Goal: Task Accomplishment & Management: Complete application form

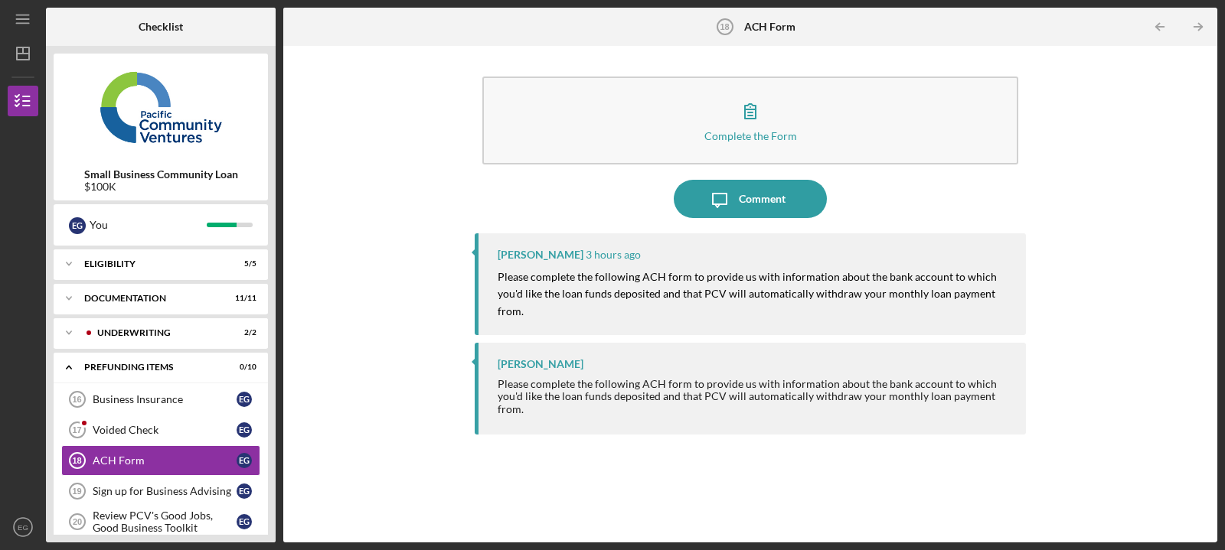
scroll to position [78, 0]
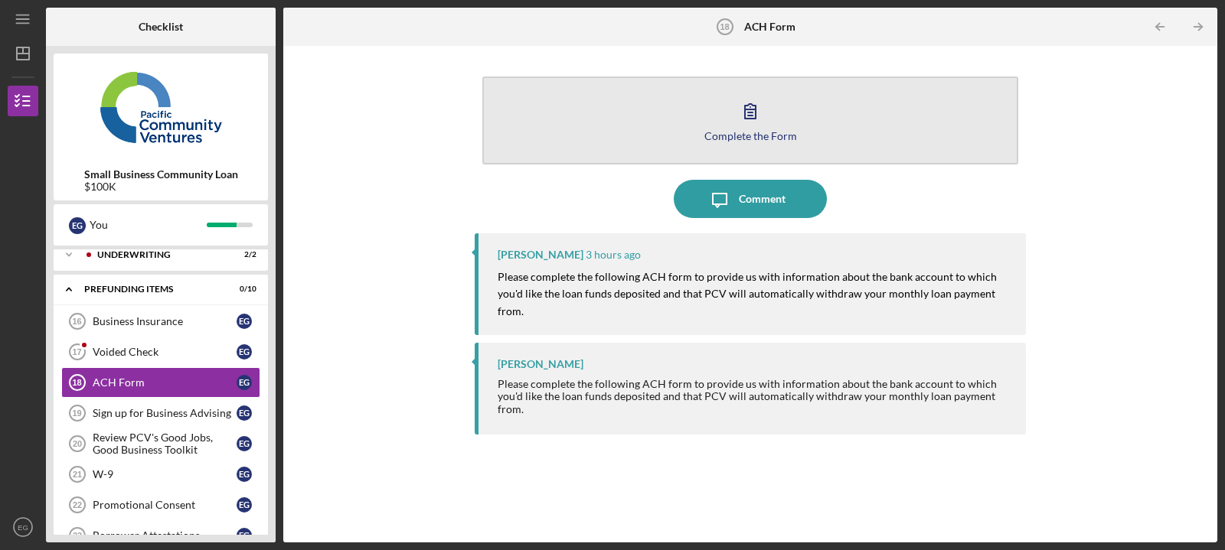
click at [897, 129] on button "Complete the Form Form" at bounding box center [750, 121] width 536 height 88
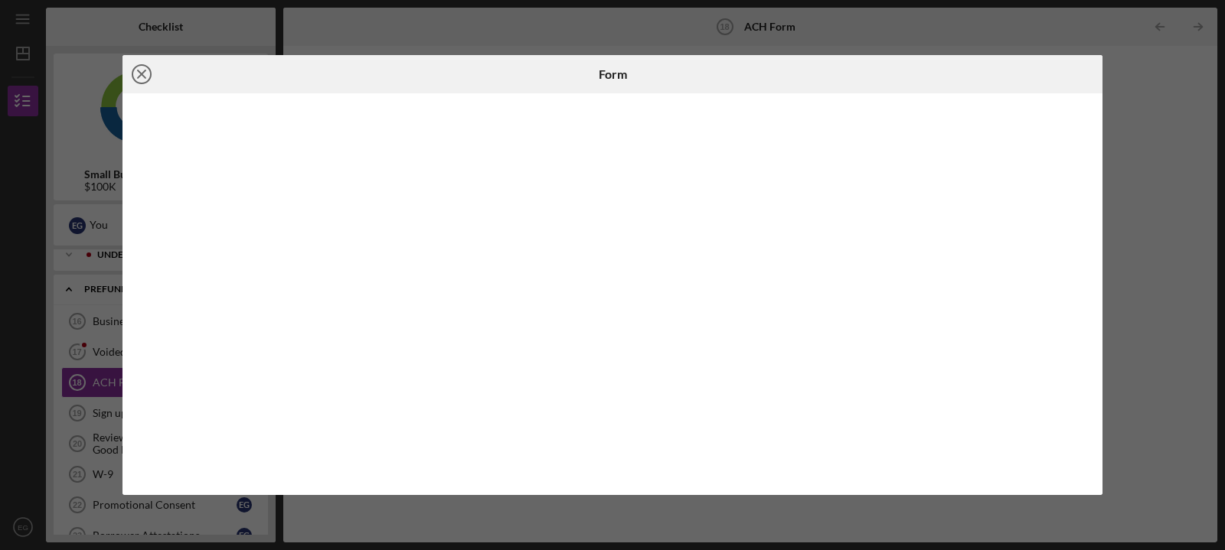
click at [139, 71] on line at bounding box center [142, 74] width 8 height 8
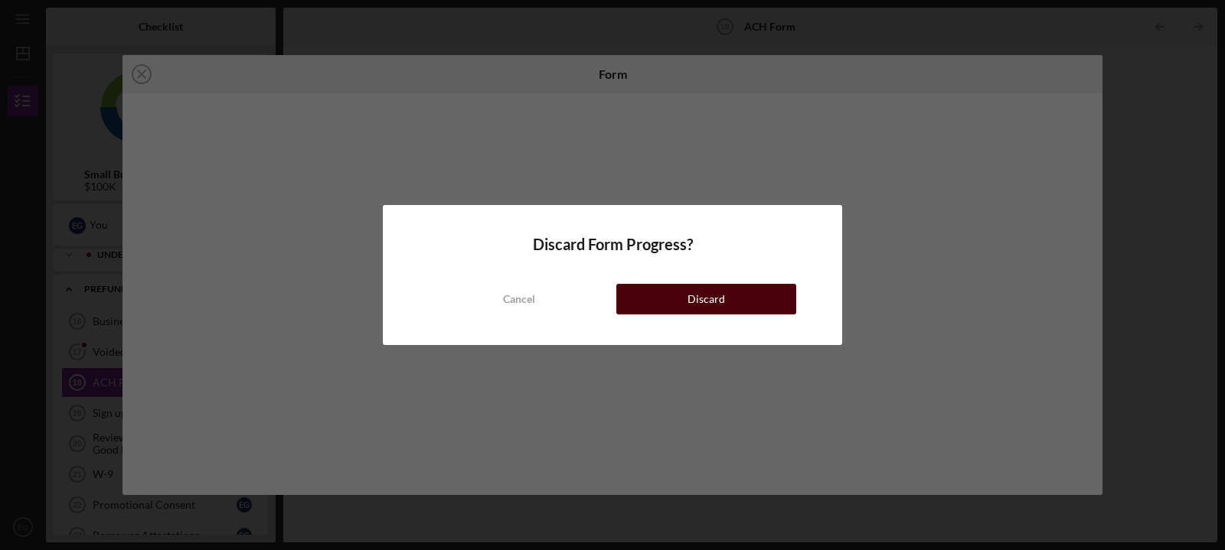
click at [716, 309] on div "Discard" at bounding box center [707, 299] width 38 height 31
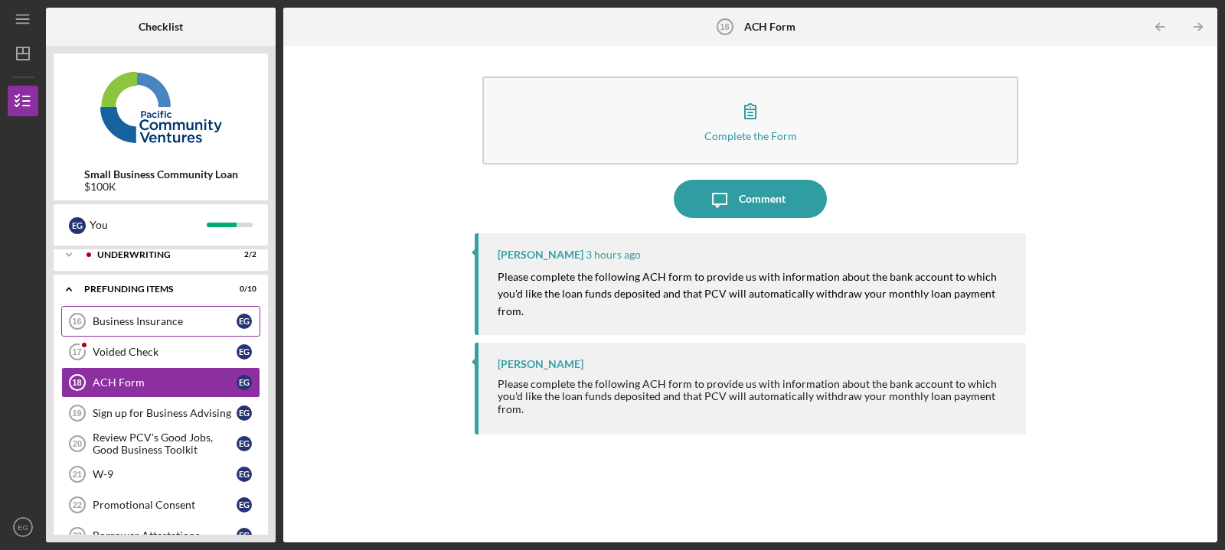
click at [113, 316] on div "Business Insurance" at bounding box center [165, 321] width 144 height 12
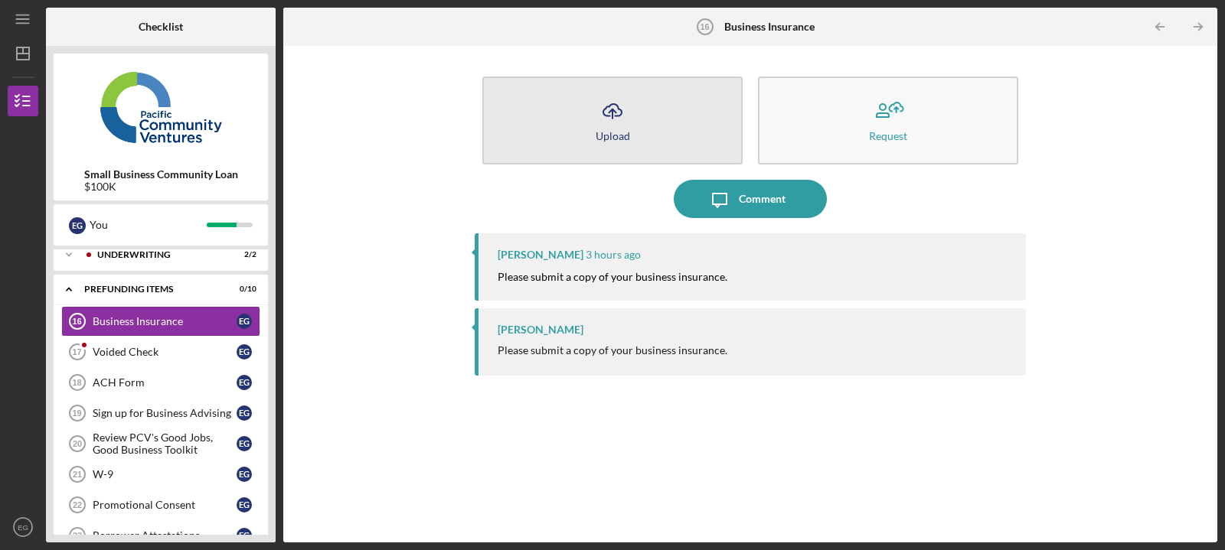
click at [641, 142] on button "Icon/Upload Upload" at bounding box center [612, 121] width 260 height 88
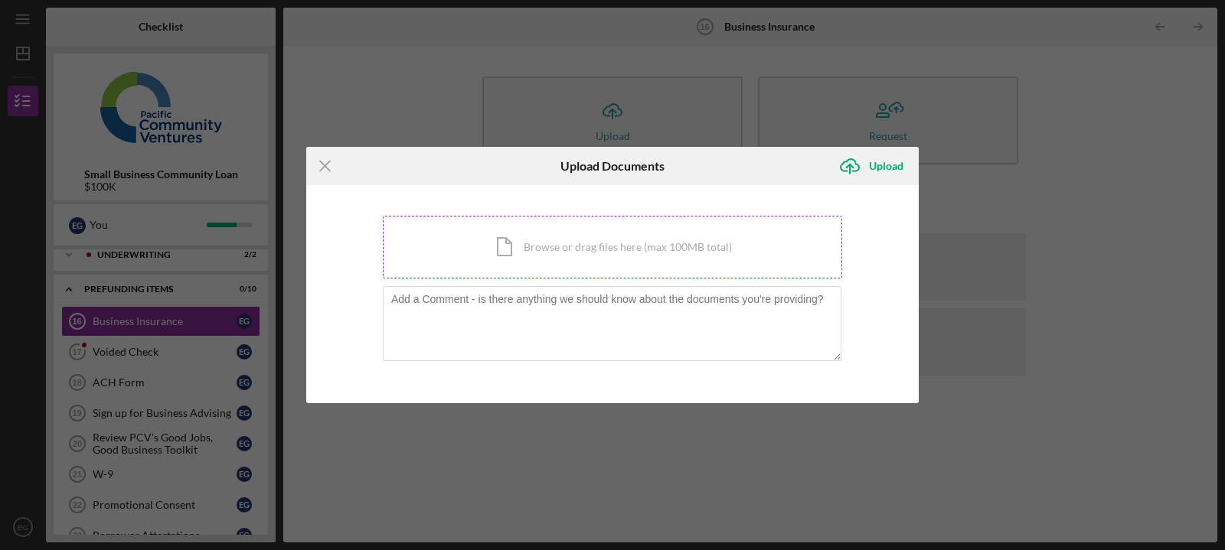
click at [536, 249] on div "Icon/Document Browse or drag files here (max 100MB total) Tap to choose files o…" at bounding box center [612, 247] width 459 height 63
click at [583, 244] on div "Icon/Document Browse or drag files here (max 100MB total) Tap to choose files o…" at bounding box center [612, 247] width 459 height 63
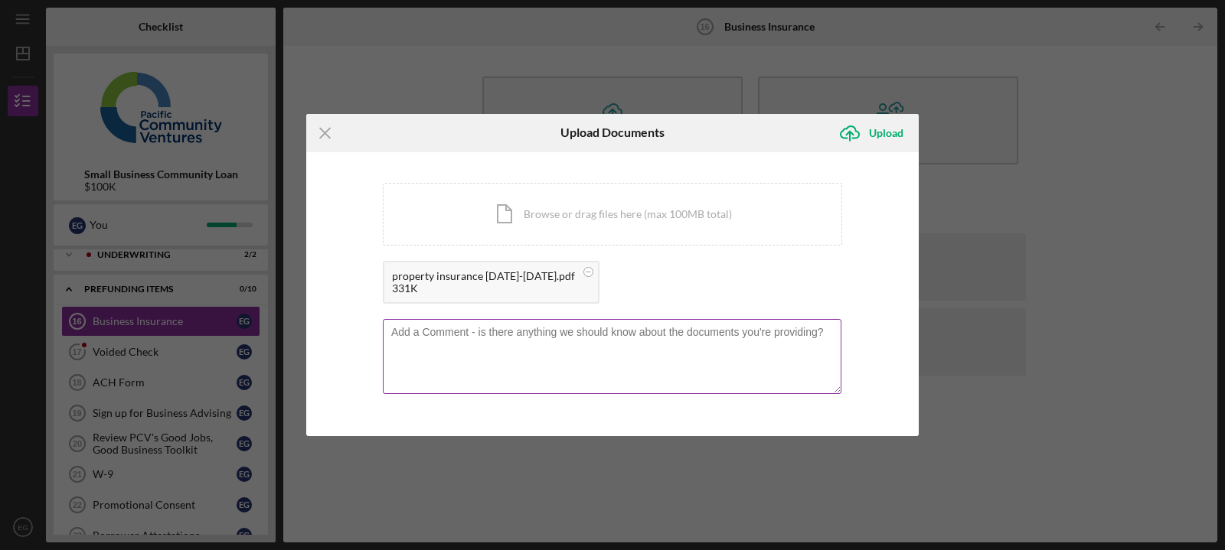
click at [688, 354] on textarea at bounding box center [612, 356] width 459 height 75
click at [890, 133] on div "Upload" at bounding box center [886, 133] width 34 height 31
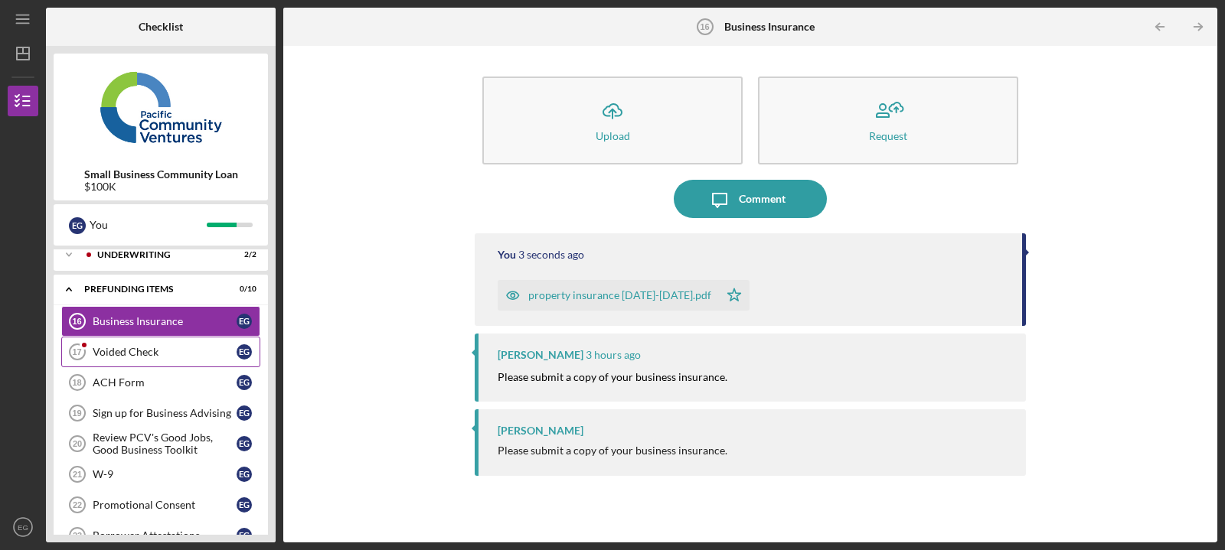
click at [133, 348] on div "Voided Check" at bounding box center [165, 352] width 144 height 12
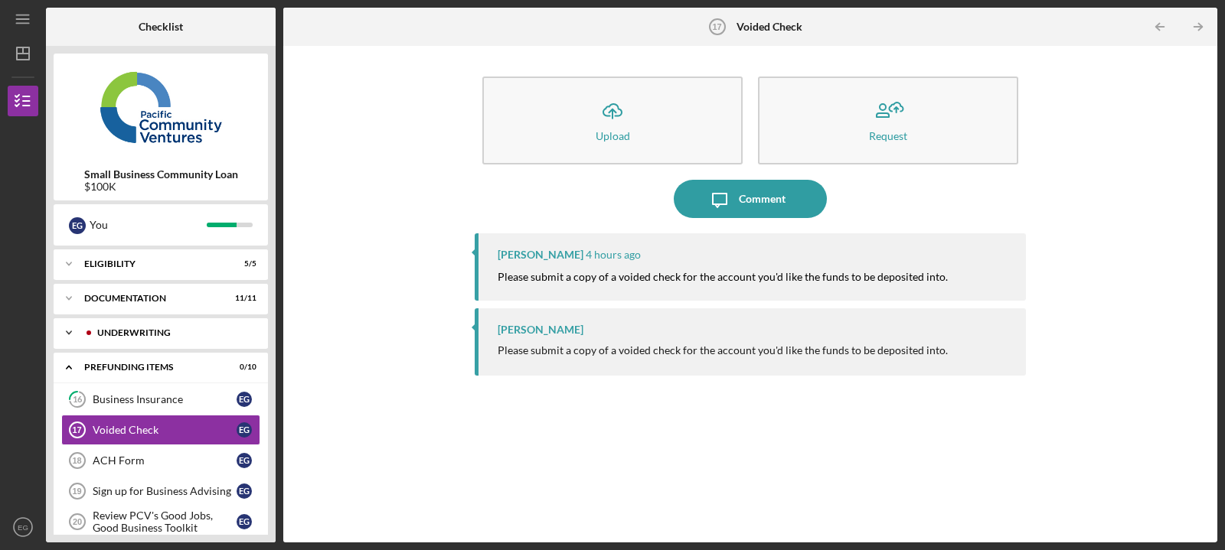
click at [159, 328] on div "Icon/Expander Underwriting 2 / 2" at bounding box center [161, 333] width 214 height 31
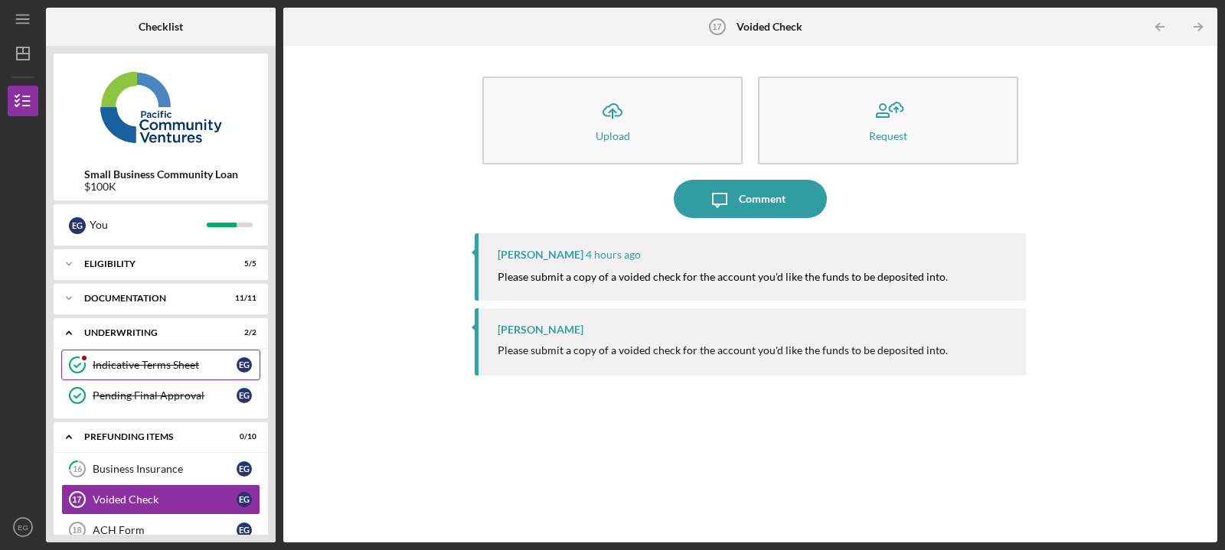
click at [214, 373] on link "Indicative Terms Sheet Indicative Terms Sheet E G" at bounding box center [160, 365] width 199 height 31
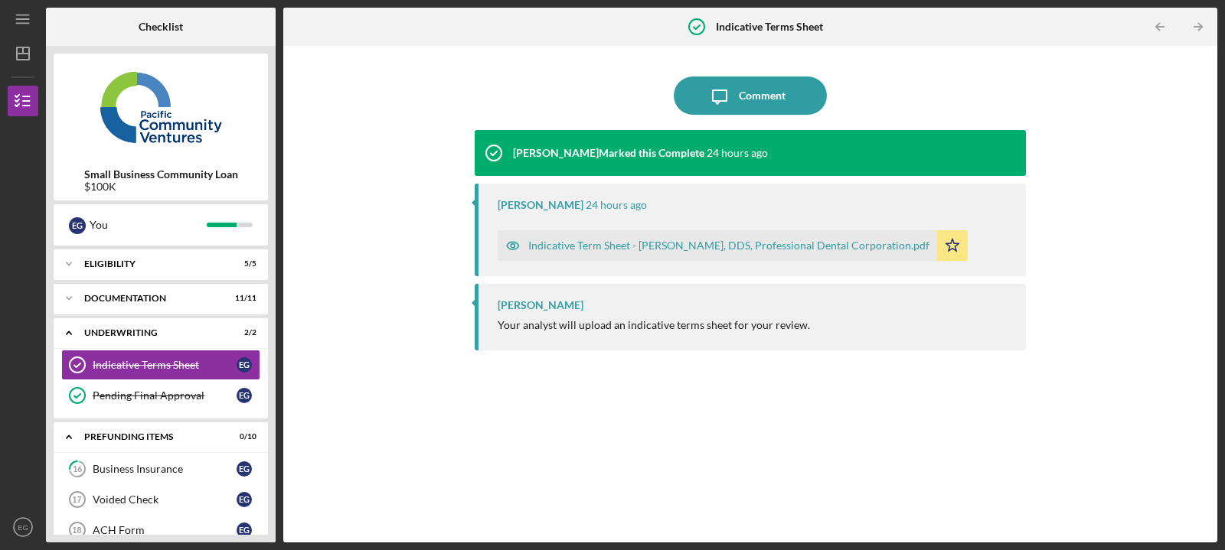
click at [699, 243] on div "Indicative Term Sheet - [PERSON_NAME], DDS, Professional Dental Corporation.pdf" at bounding box center [728, 246] width 401 height 12
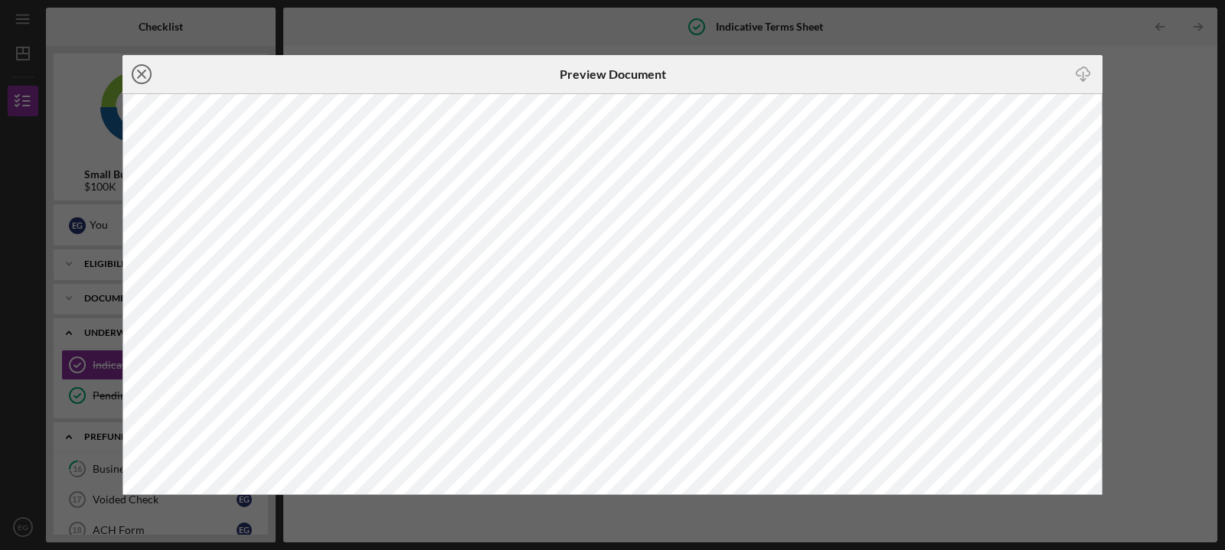
click at [149, 70] on circle at bounding box center [141, 74] width 18 height 18
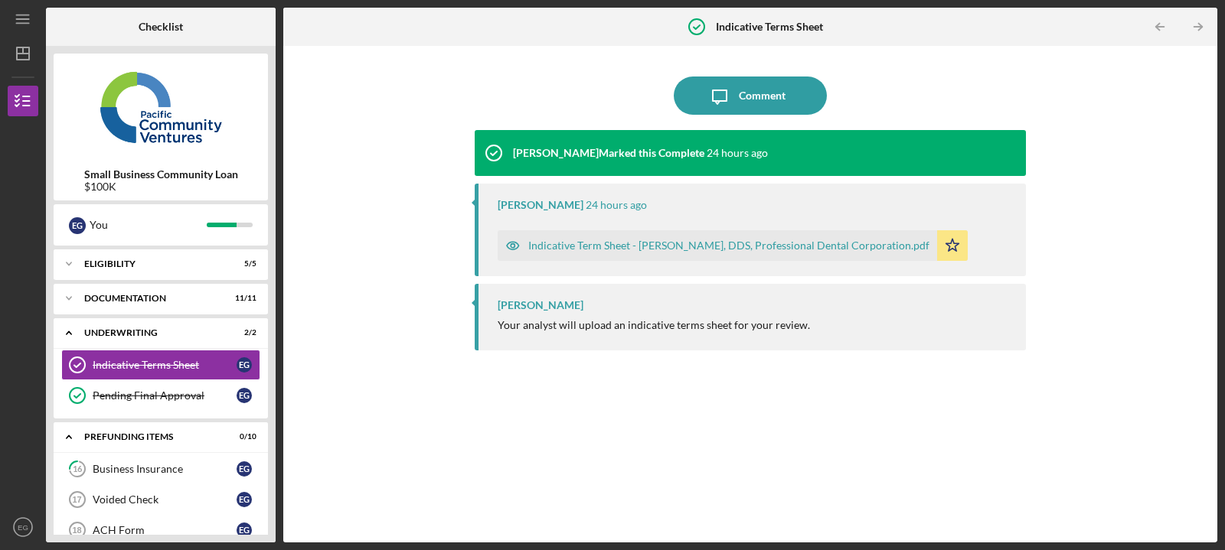
click at [621, 243] on div "Indicative Term Sheet - [PERSON_NAME], DDS, Professional Dental Corporation.pdf" at bounding box center [728, 246] width 401 height 12
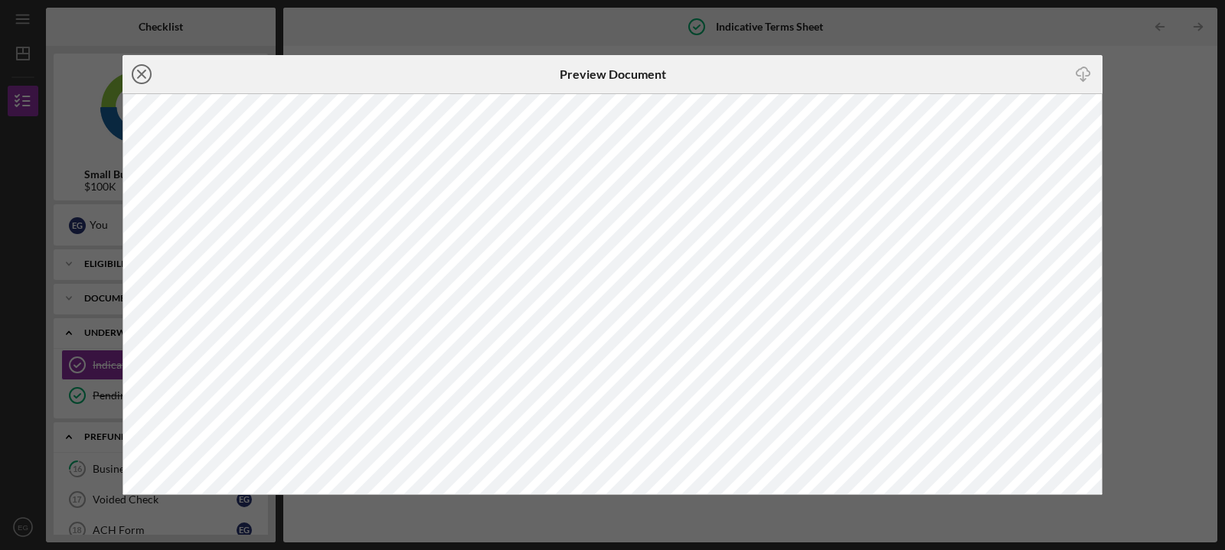
click at [143, 72] on line at bounding box center [142, 74] width 8 height 8
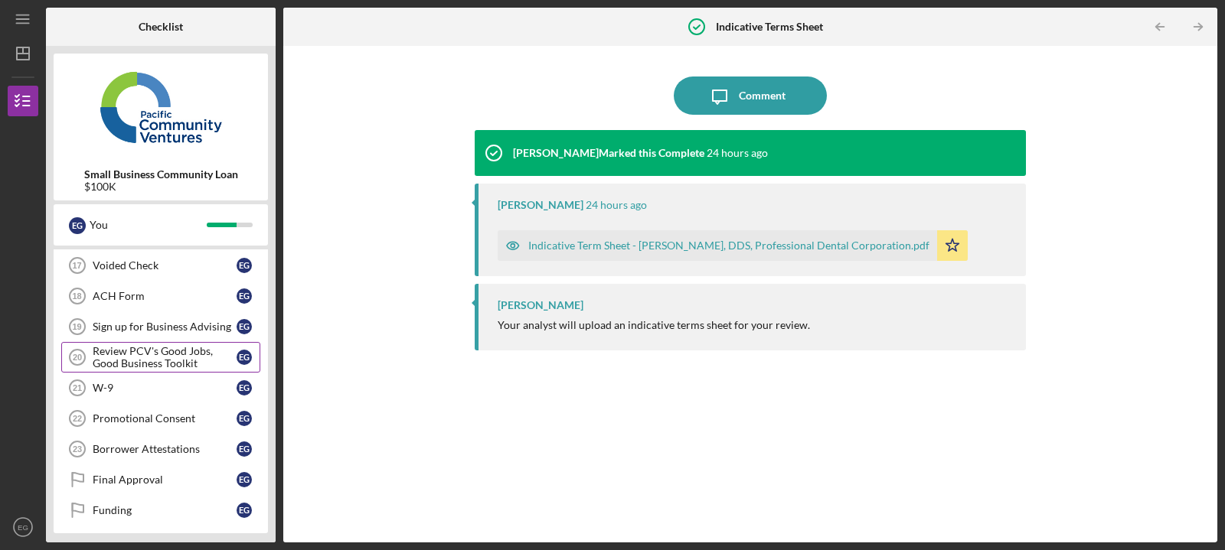
scroll to position [156, 0]
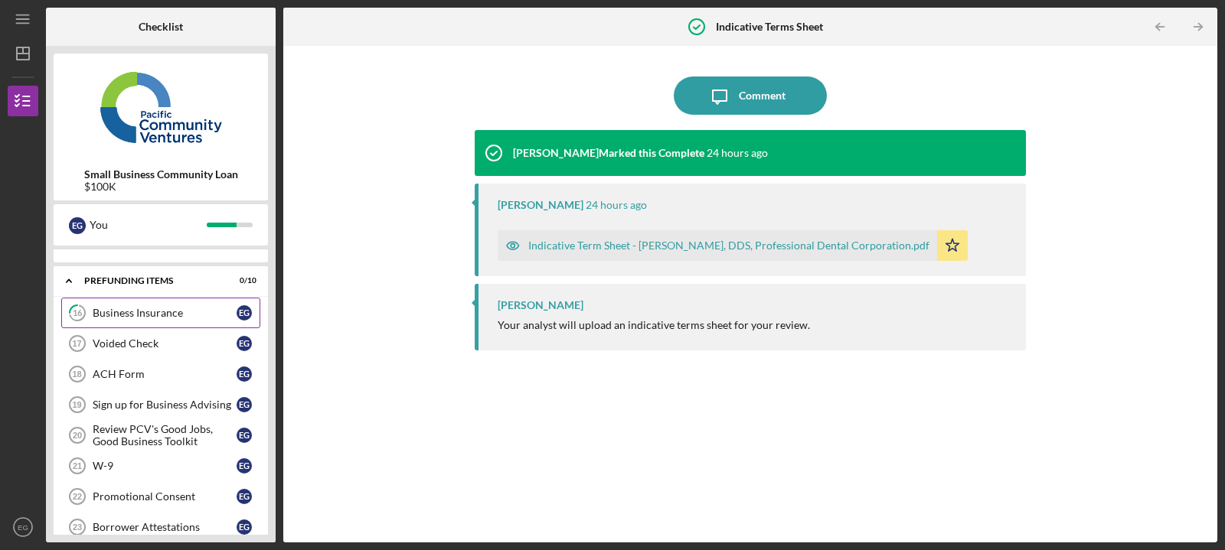
click at [192, 311] on div "Business Insurance" at bounding box center [165, 313] width 144 height 12
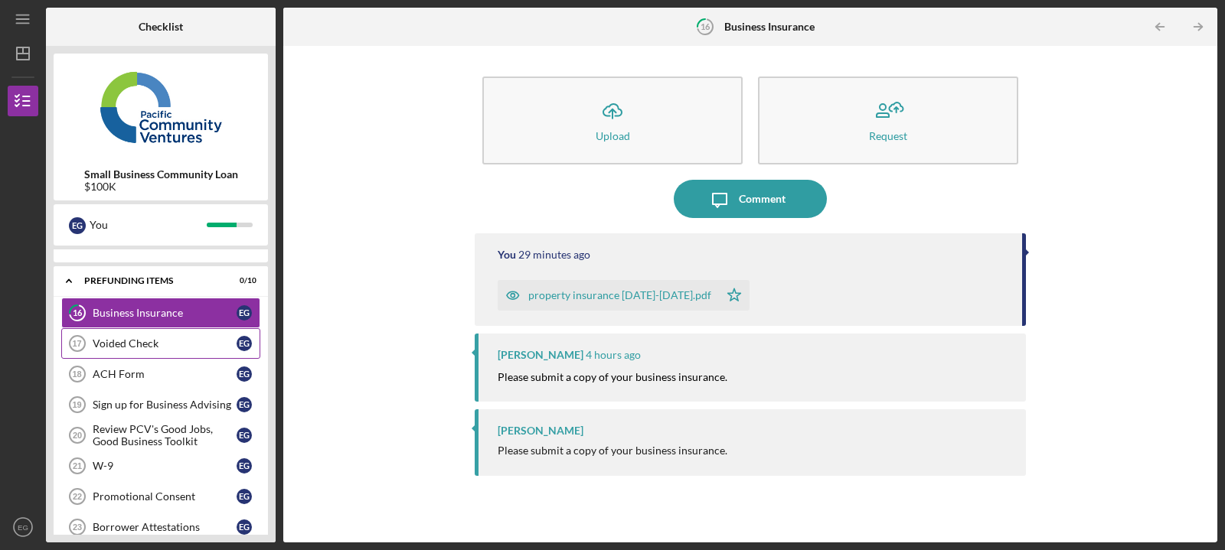
click at [170, 343] on div "Voided Check" at bounding box center [165, 344] width 144 height 12
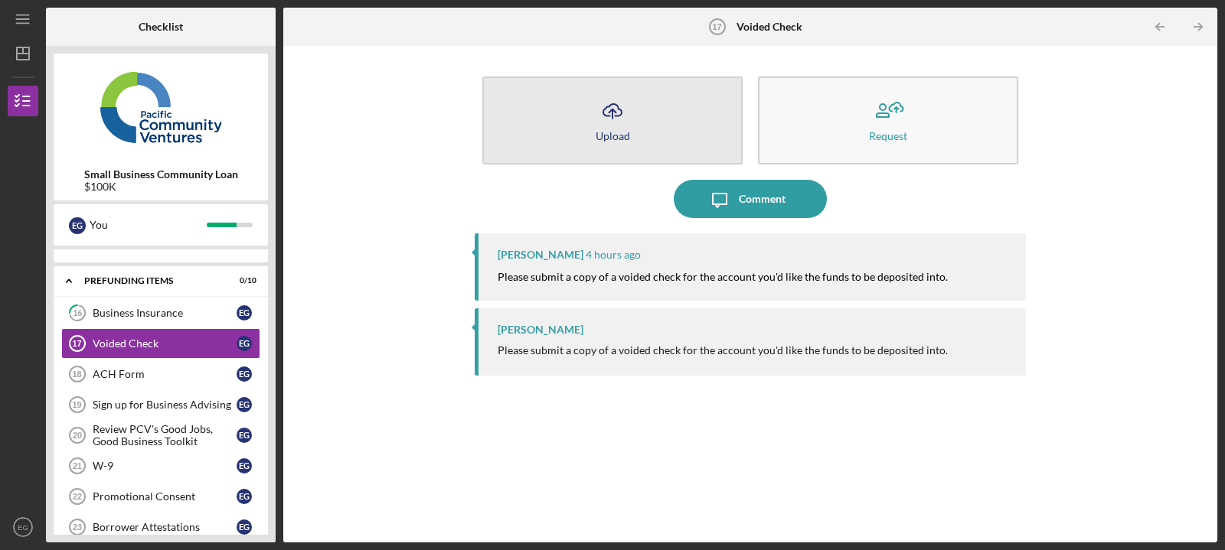
click at [581, 146] on button "Icon/Upload Upload" at bounding box center [612, 121] width 260 height 88
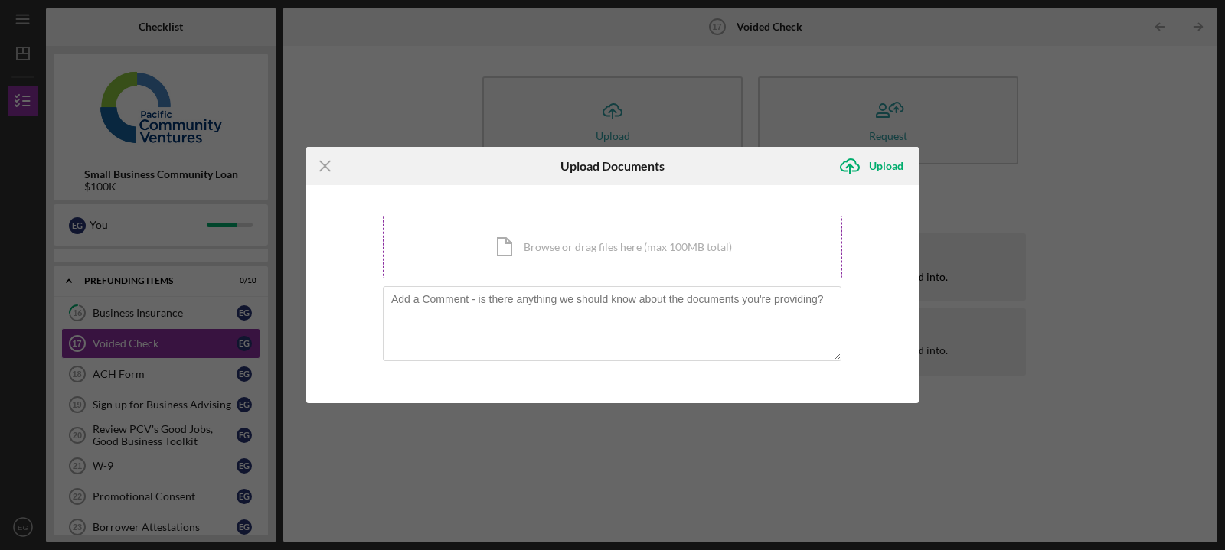
click at [577, 235] on div "Icon/Document Browse or drag files here (max 100MB total) Tap to choose files o…" at bounding box center [612, 247] width 459 height 63
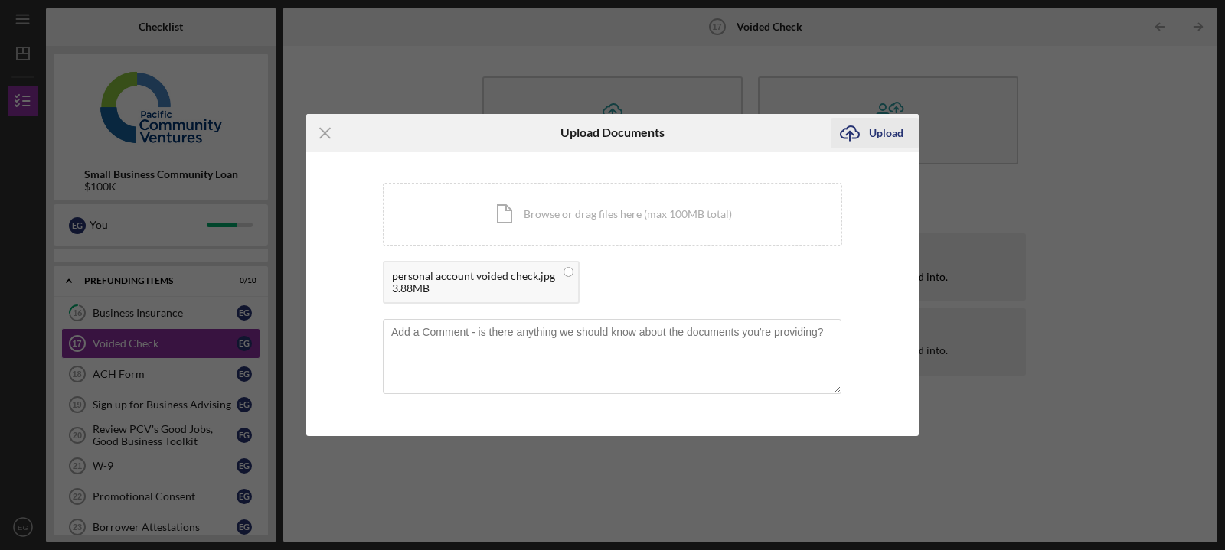
click at [889, 124] on div "Upload" at bounding box center [886, 133] width 34 height 31
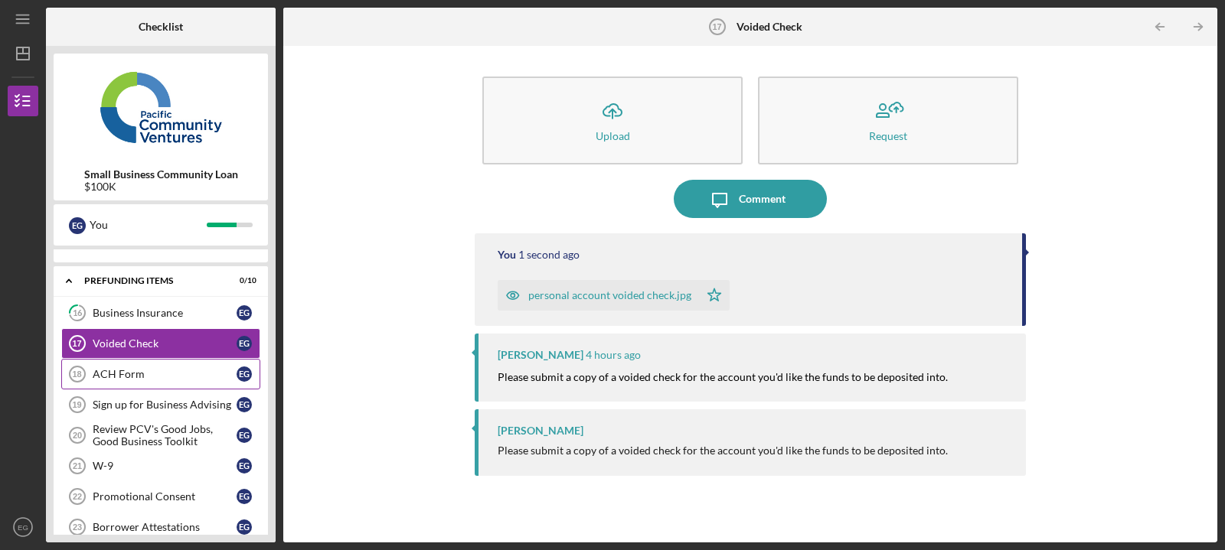
click at [109, 374] on div "ACH Form" at bounding box center [165, 374] width 144 height 12
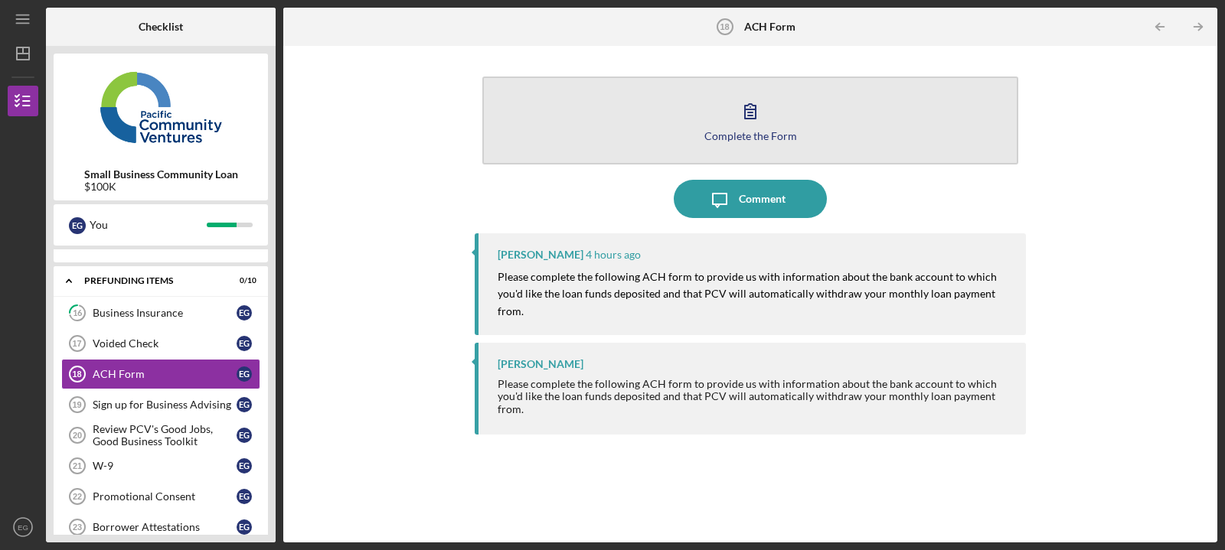
click at [674, 124] on button "Complete the Form Form" at bounding box center [750, 121] width 536 height 88
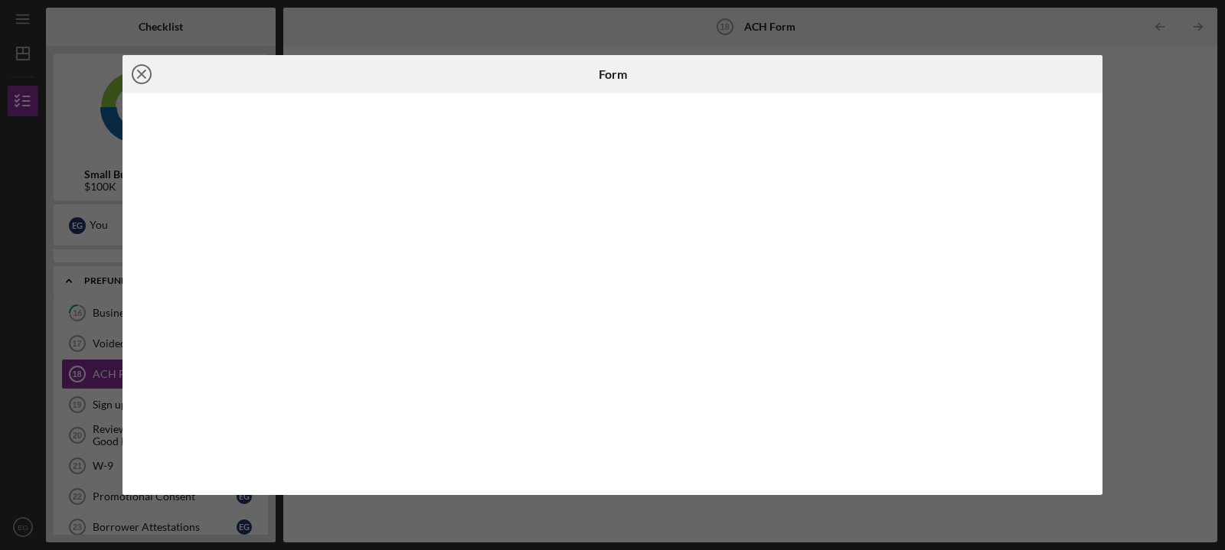
click at [145, 69] on icon "Icon/Close" at bounding box center [141, 74] width 38 height 38
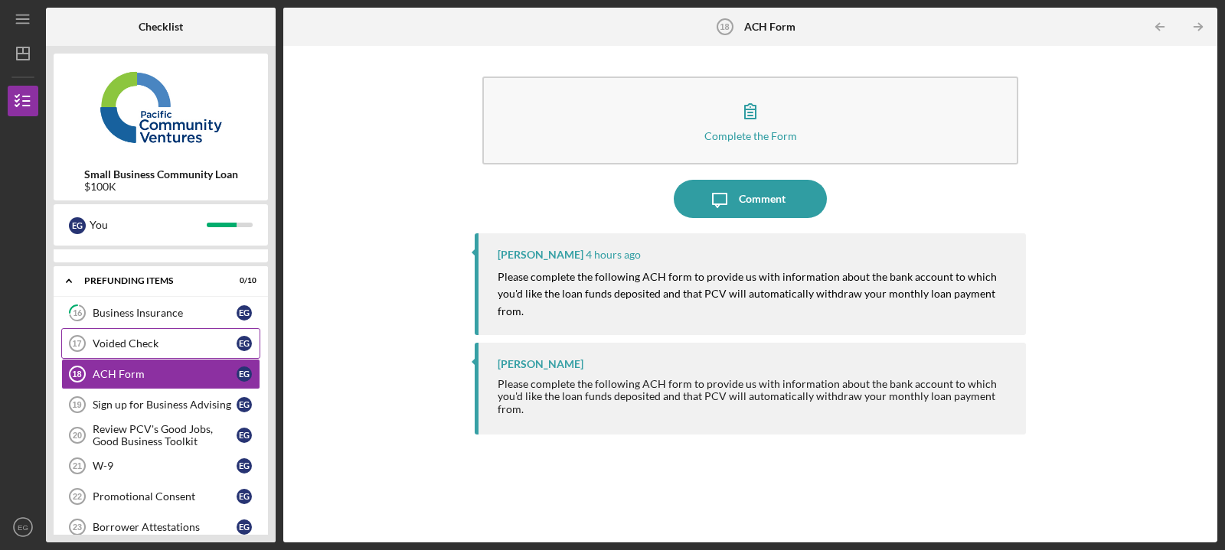
click at [147, 348] on div "Voided Check" at bounding box center [165, 344] width 144 height 12
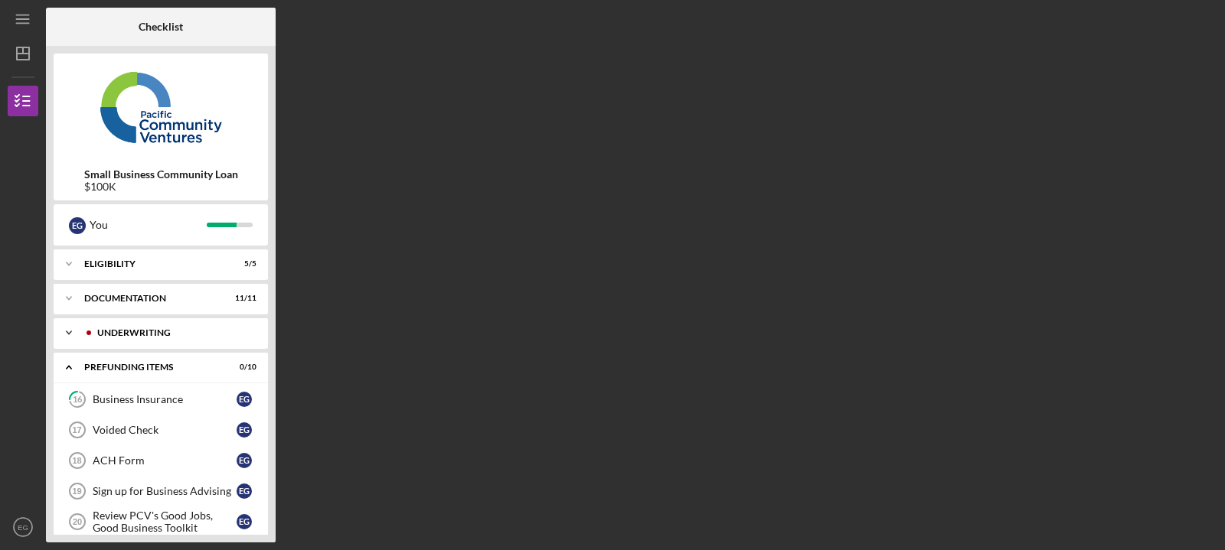
click at [169, 334] on div "Underwriting" at bounding box center [173, 332] width 152 height 9
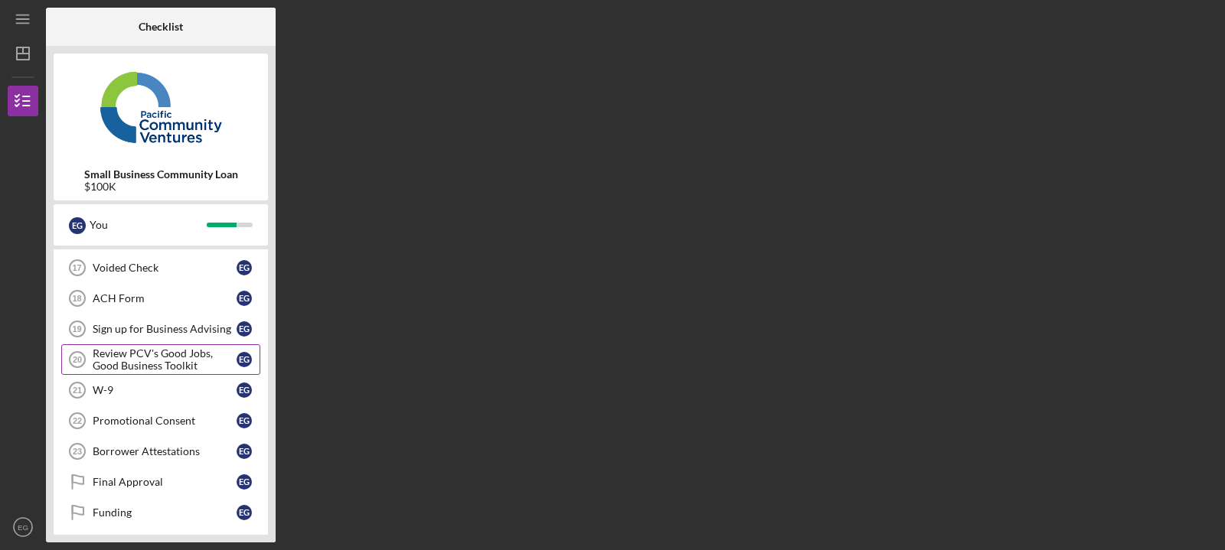
scroll to position [240, 0]
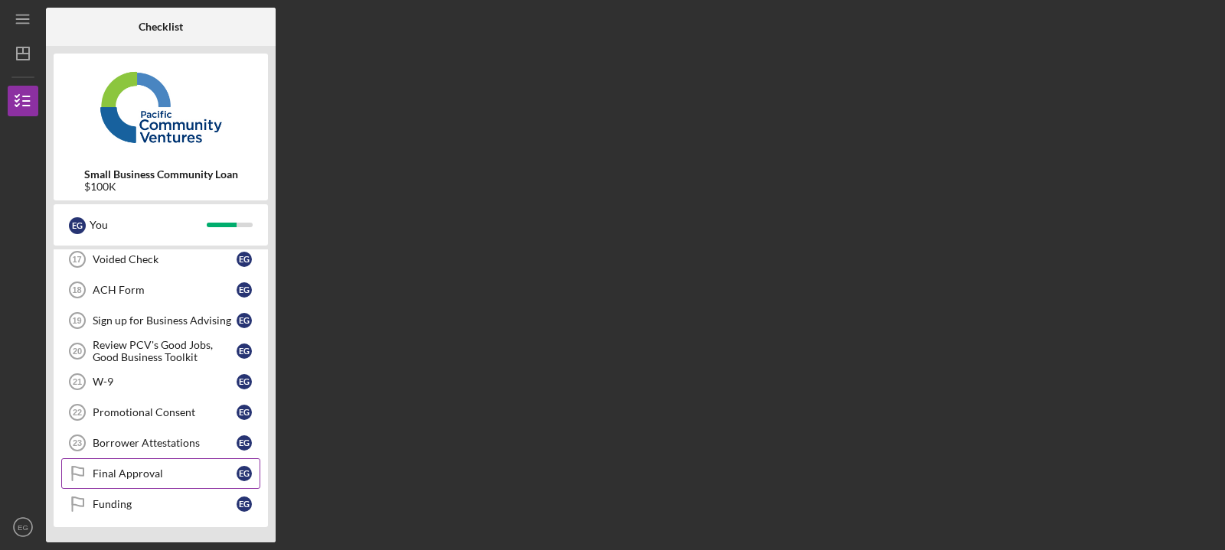
click at [178, 472] on div "Final Approval" at bounding box center [165, 474] width 144 height 12
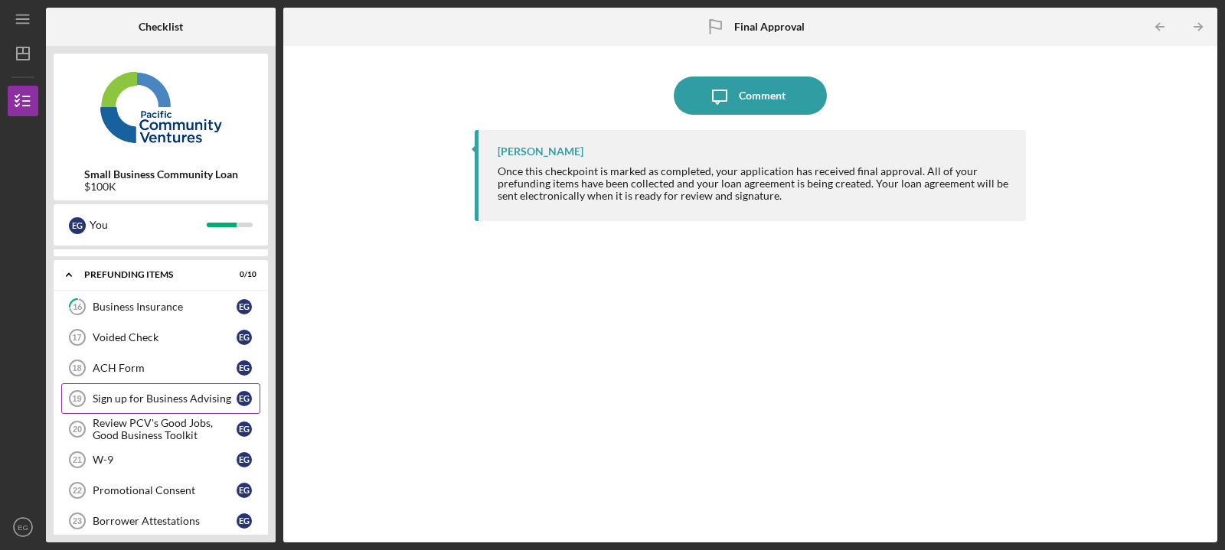
scroll to position [240, 0]
